Goal: Information Seeking & Learning: Learn about a topic

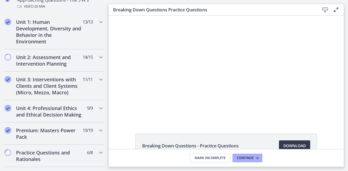
scroll to position [204, 0]
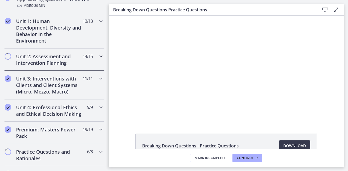
click at [93, 62] on div "Unit 2: Assessment and Intervention Planning 14 / 15 Completed" at bounding box center [54, 60] width 100 height 22
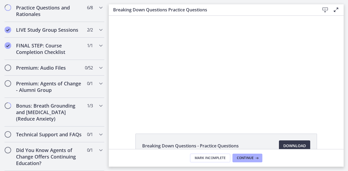
scroll to position [633, 0]
click at [87, 42] on span "1 / 1 Completed" at bounding box center [90, 45] width 6 height 7
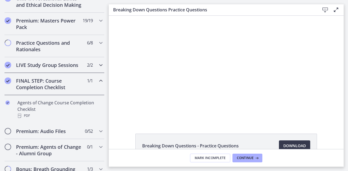
scroll to position [250, 0]
click at [66, 31] on h2 "Premium: Masters Power Pack" at bounding box center [49, 24] width 66 height 13
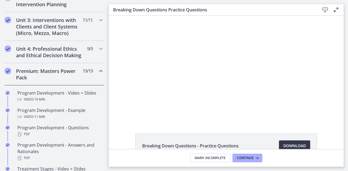
scroll to position [200, 0]
click at [60, 54] on h2 "Unit 4: Professional Ethics and Ethical Decision Making" at bounding box center [49, 52] width 66 height 13
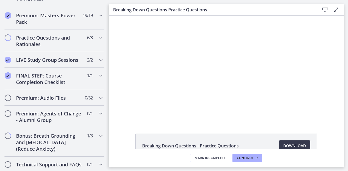
scroll to position [420, 0]
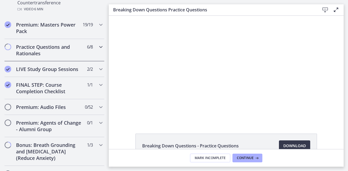
click at [67, 52] on h2 "Practice Questions and Rationales" at bounding box center [49, 50] width 66 height 13
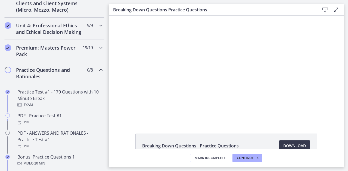
scroll to position [221, 0]
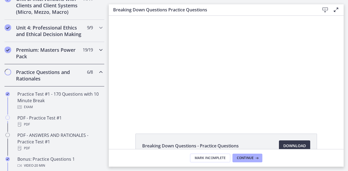
click at [86, 61] on div "Premium: Masters Power Pack 19 / 19 Completed" at bounding box center [54, 53] width 100 height 22
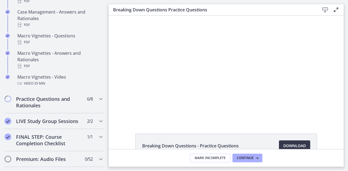
scroll to position [562, 0]
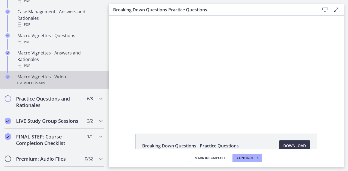
click at [66, 87] on div "Video · 35 min" at bounding box center [59, 83] width 85 height 7
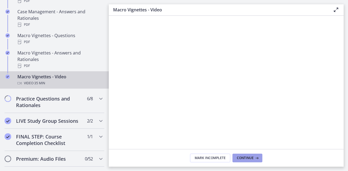
click at [250, 157] on span "Continue" at bounding box center [245, 158] width 17 height 4
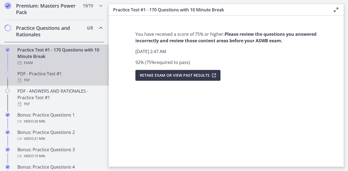
scroll to position [226, 0]
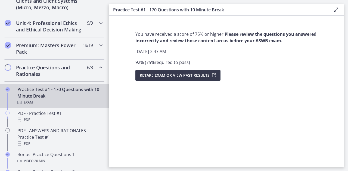
click at [45, 77] on h2 "Practice Questions and Rationales" at bounding box center [49, 70] width 66 height 13
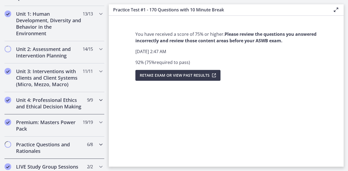
scroll to position [148, 0]
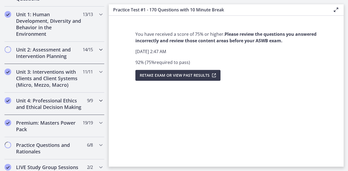
click at [68, 54] on h2 "Unit 2: Assessment and Intervention Planning" at bounding box center [49, 52] width 66 height 13
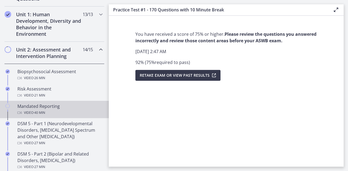
click at [53, 107] on div "Mandated Reporting Video · 40 min" at bounding box center [59, 109] width 85 height 13
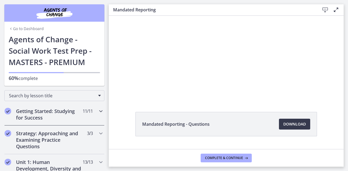
click at [49, 121] on div "Getting Started: Studying for Success 11 / 11 Completed" at bounding box center [54, 114] width 100 height 22
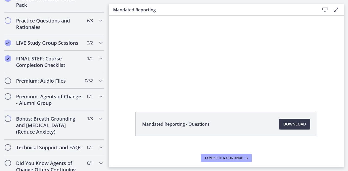
scroll to position [501, 0]
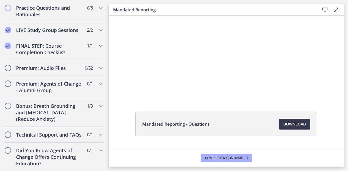
click at [77, 56] on h2 "FINAL STEP: Course Completion Checklist" at bounding box center [49, 49] width 66 height 13
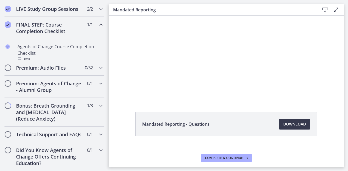
scroll to position [286, 0]
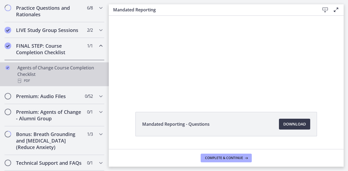
click at [65, 70] on div "Agents of Change Course Completion Checklist PDF" at bounding box center [59, 75] width 85 height 20
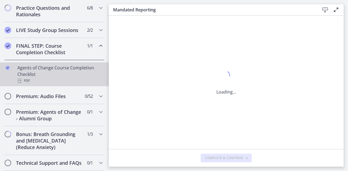
scroll to position [0, 0]
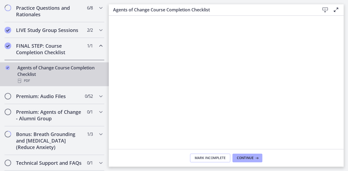
click at [214, 157] on span "Mark Incomplete" at bounding box center [210, 158] width 31 height 4
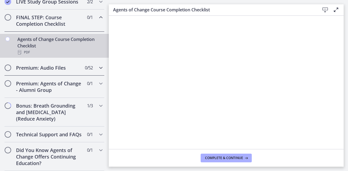
scroll to position [318, 0]
click at [80, 72] on div "Premium: Audio Files 0 / 52 Completed" at bounding box center [54, 68] width 100 height 16
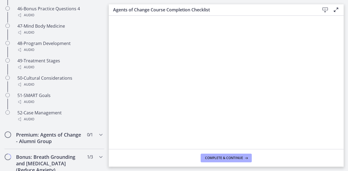
scroll to position [1230, 0]
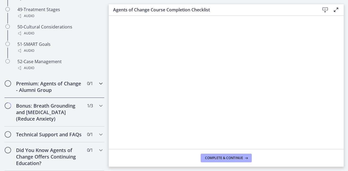
click at [80, 82] on div "Premium: Agents of Change - Alumni Group 0 / 1 Completed" at bounding box center [54, 87] width 100 height 22
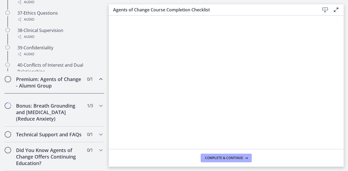
scroll to position [318, 0]
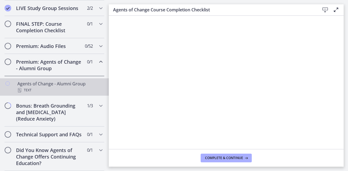
click at [80, 87] on div "Text" at bounding box center [59, 90] width 85 height 7
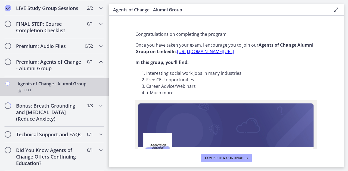
click at [82, 89] on link "Agents of Change - Alumni Group Text" at bounding box center [54, 87] width 109 height 17
click at [81, 98] on div "Bonus: Breath Grounding and [MEDICAL_DATA] (Reduce Anxiety) 1 / 3 Completed" at bounding box center [54, 112] width 100 height 29
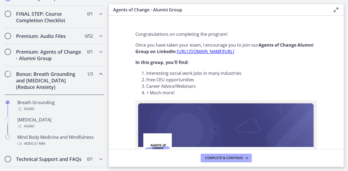
scroll to position [352, 0]
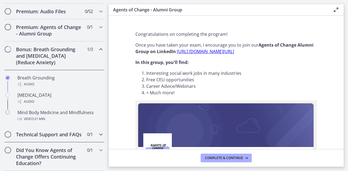
click at [78, 130] on div "Technical Support and FAQs 0 / 1 Completed" at bounding box center [54, 135] width 100 height 16
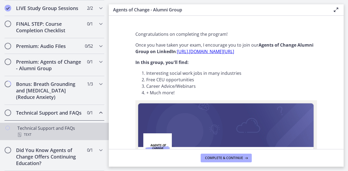
click at [78, 130] on div "Technical Support and FAQs Text" at bounding box center [59, 131] width 85 height 13
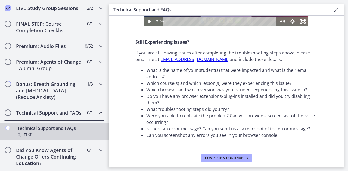
scroll to position [224, 0]
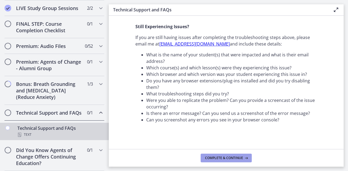
click at [227, 161] on button "Complete & continue" at bounding box center [225, 158] width 51 height 9
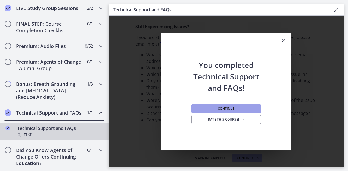
click at [232, 108] on span "Continue" at bounding box center [226, 109] width 17 height 4
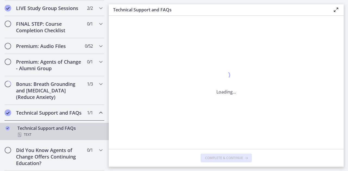
scroll to position [0, 0]
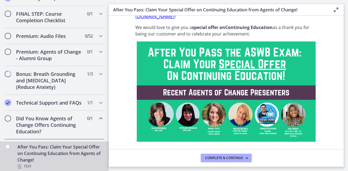
scroll to position [25, 0]
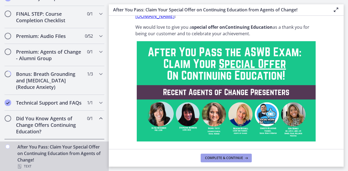
click at [230, 157] on span "Complete & continue" at bounding box center [224, 158] width 38 height 4
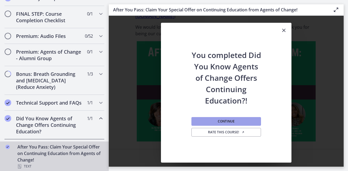
click at [243, 122] on button "Continue" at bounding box center [226, 121] width 70 height 9
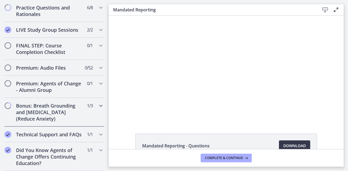
scroll to position [633, 0]
click at [101, 22] on div "LIVE Study Group Sessions 2 / 2 Completed" at bounding box center [54, 30] width 109 height 16
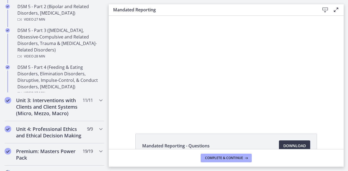
scroll to position [296, 0]
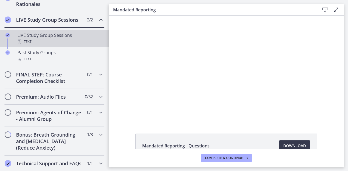
click at [51, 45] on div "Text" at bounding box center [59, 42] width 85 height 7
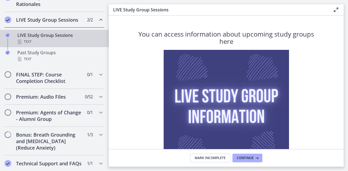
scroll to position [63, 0]
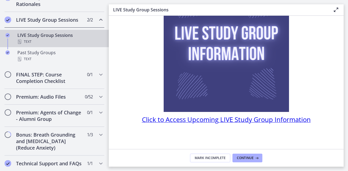
click at [160, 67] on link at bounding box center [225, 49] width 181 height 125
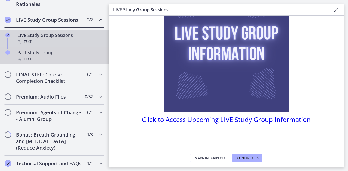
click at [47, 62] on div "Text" at bounding box center [59, 59] width 85 height 7
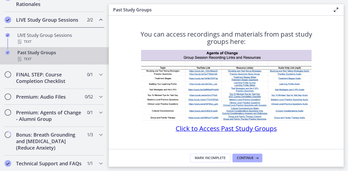
click at [196, 129] on span "Click to Access Past Study Groups" at bounding box center [225, 128] width 101 height 9
